Goal: Find specific page/section: Find specific page/section

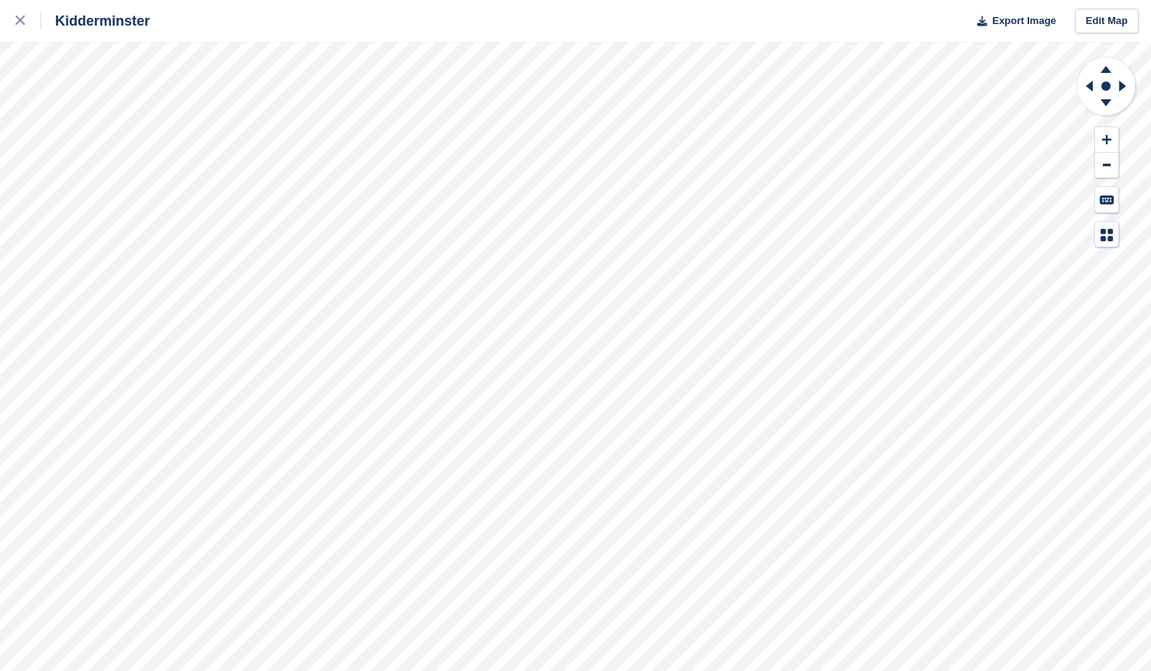
click at [11, 18] on link at bounding box center [20, 21] width 41 height 42
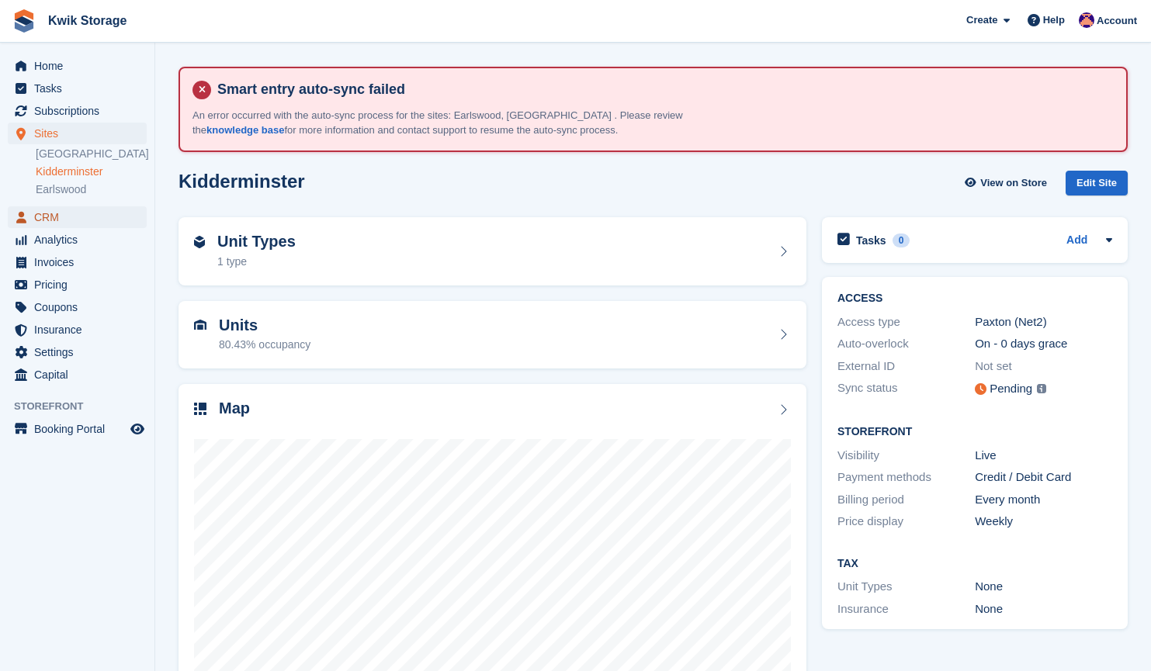
click at [50, 219] on span "CRM" at bounding box center [80, 217] width 93 height 22
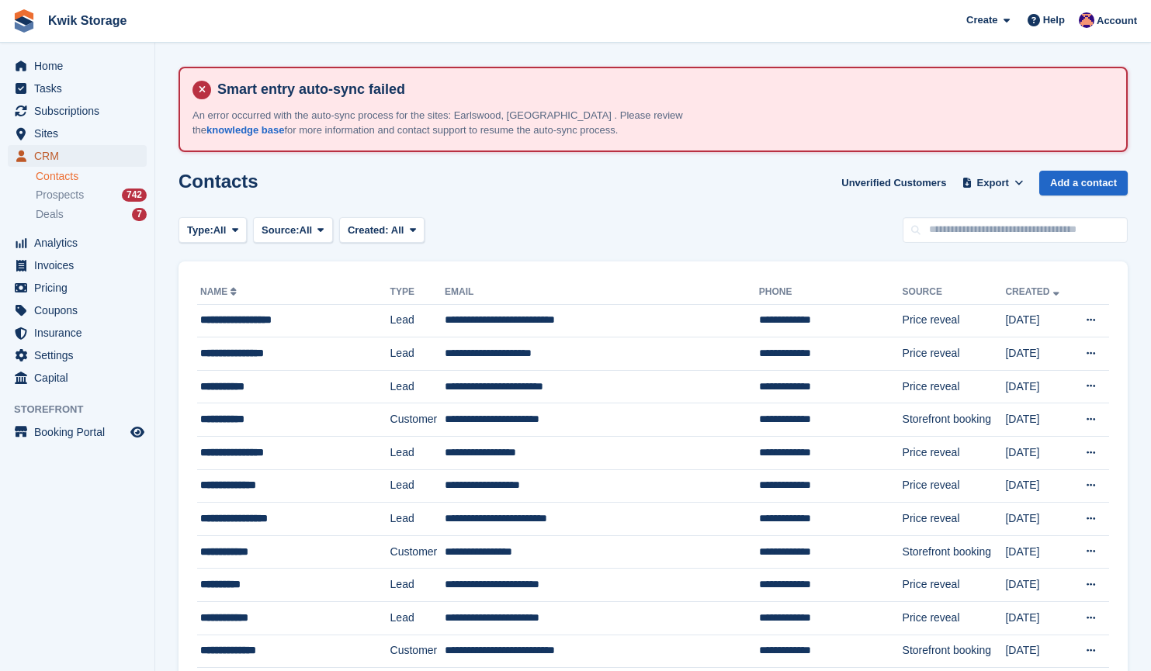
click at [102, 145] on span "CRM" at bounding box center [80, 156] width 93 height 22
